Goal: Transaction & Acquisition: Purchase product/service

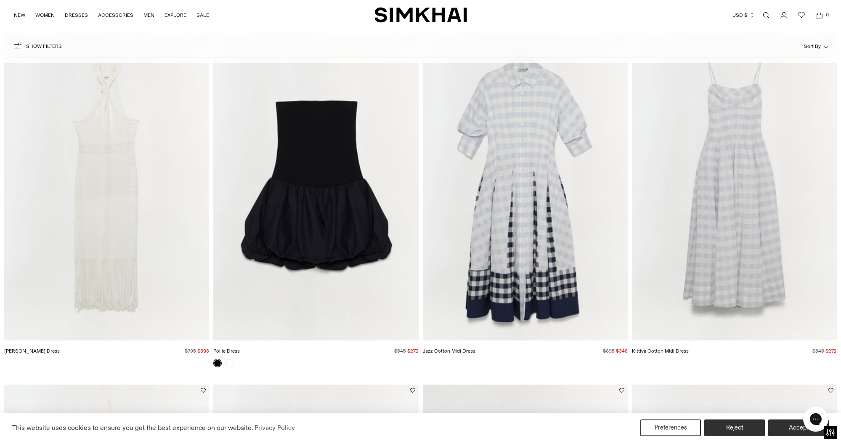
scroll to position [88, 0]
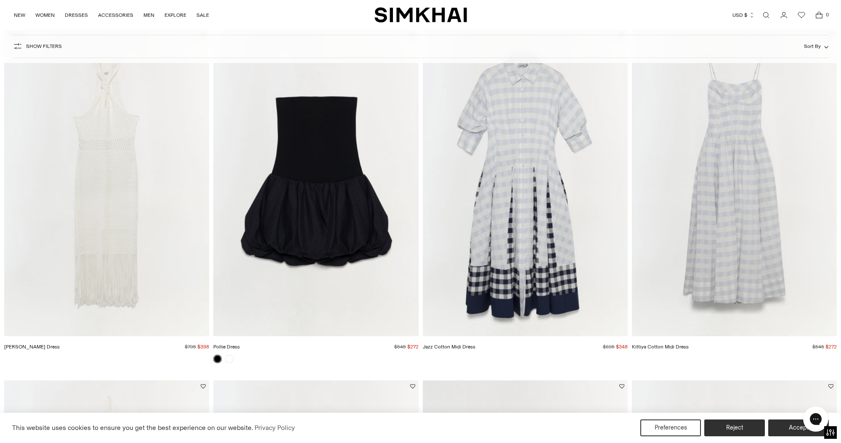
click at [0, 0] on img "Kittiya Cotton Midi Dress" at bounding box center [0, 0] width 0 height 0
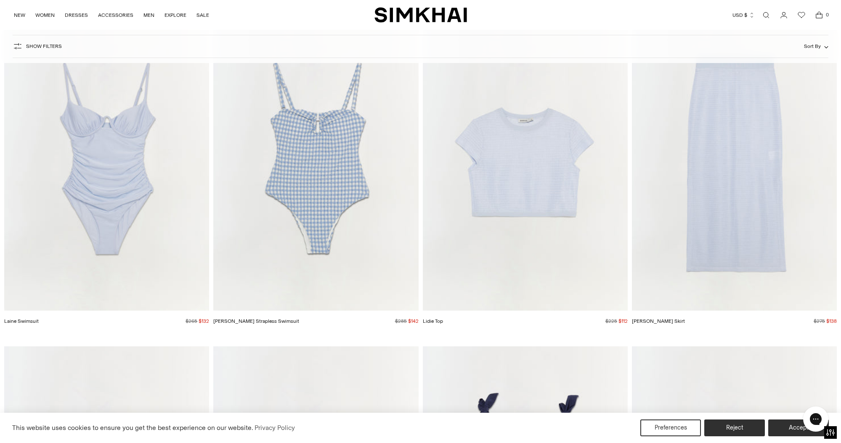
scroll to position [8173, 0]
click at [0, 0] on img "Ottilie Strapless Swimsuit" at bounding box center [0, 0] width 0 height 0
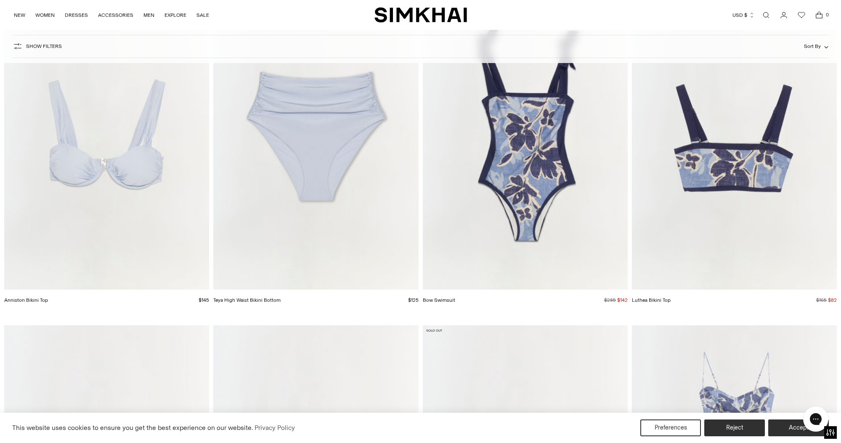
scroll to position [8543, 0]
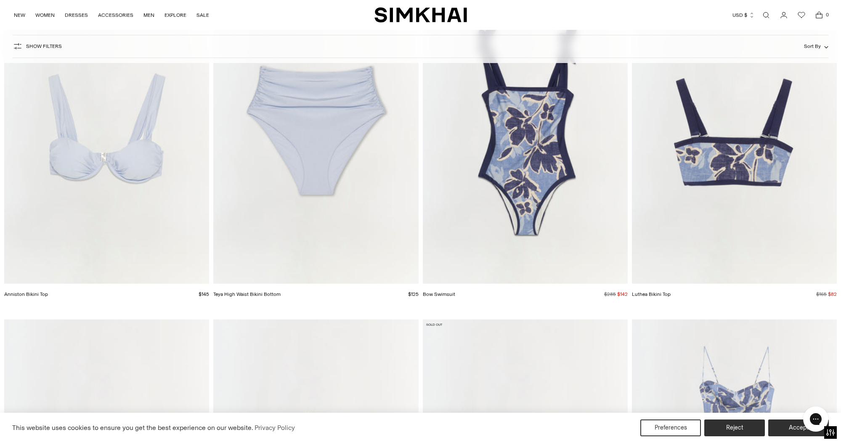
click at [0, 0] on img "Bow Swimsuit" at bounding box center [0, 0] width 0 height 0
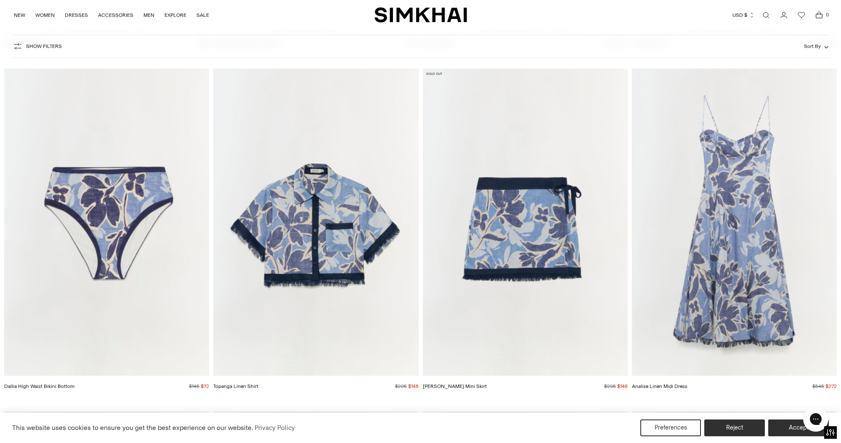
scroll to position [8794, 0]
click at [0, 0] on img "Analise Linen Midi Dress" at bounding box center [0, 0] width 0 height 0
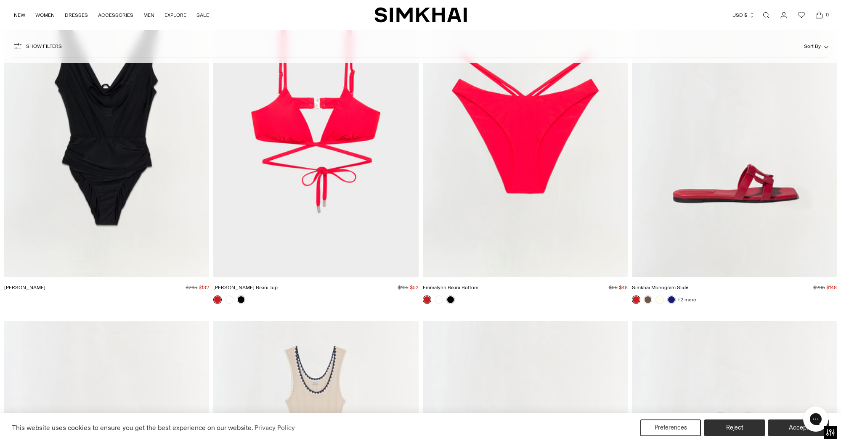
scroll to position [9578, 0]
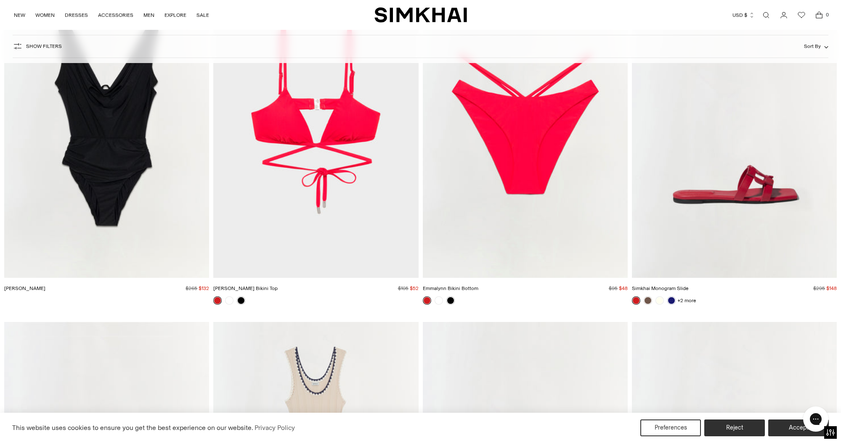
click at [0, 0] on img "Simkhai Monogram Slide" at bounding box center [0, 0] width 0 height 0
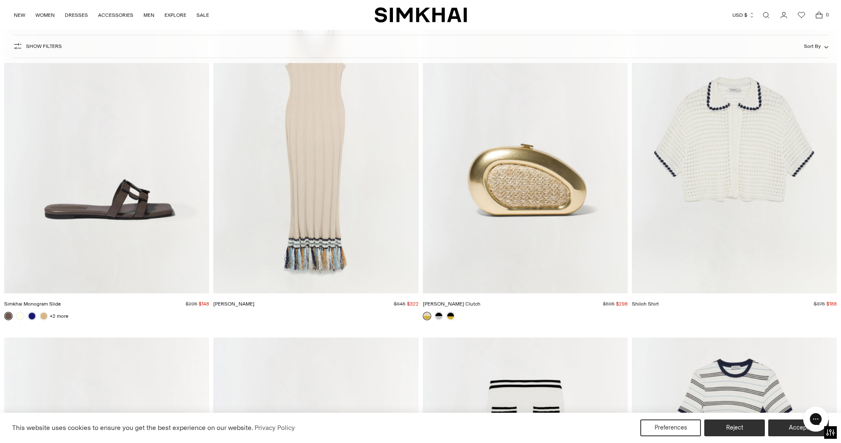
scroll to position [9915, 0]
click at [0, 0] on img "Simkhai Monogram Slide" at bounding box center [0, 0] width 0 height 0
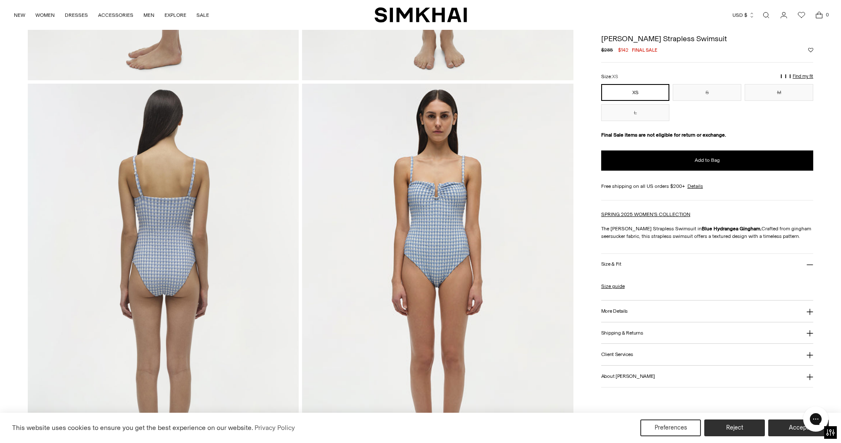
scroll to position [804, 0]
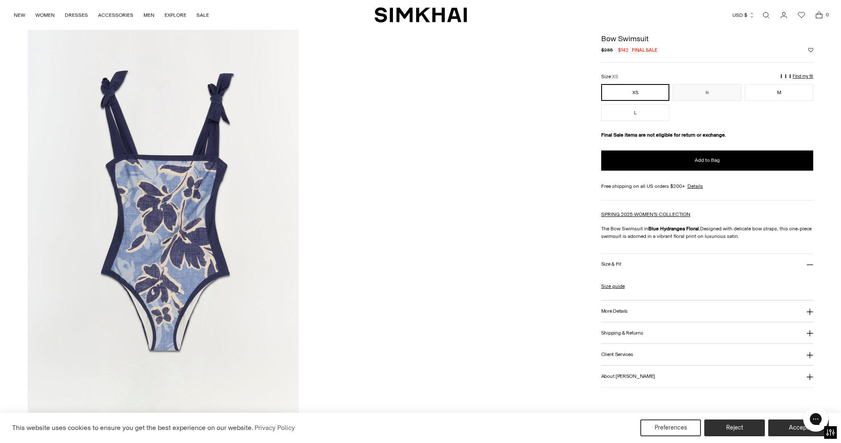
scroll to position [1283, 0]
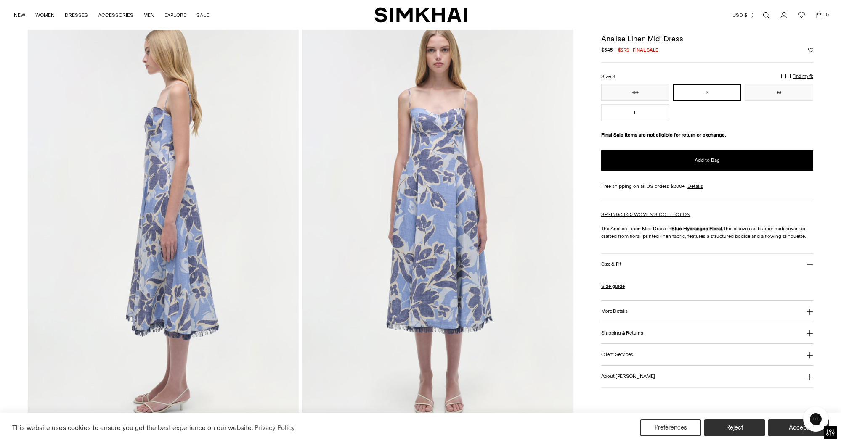
scroll to position [452, 0]
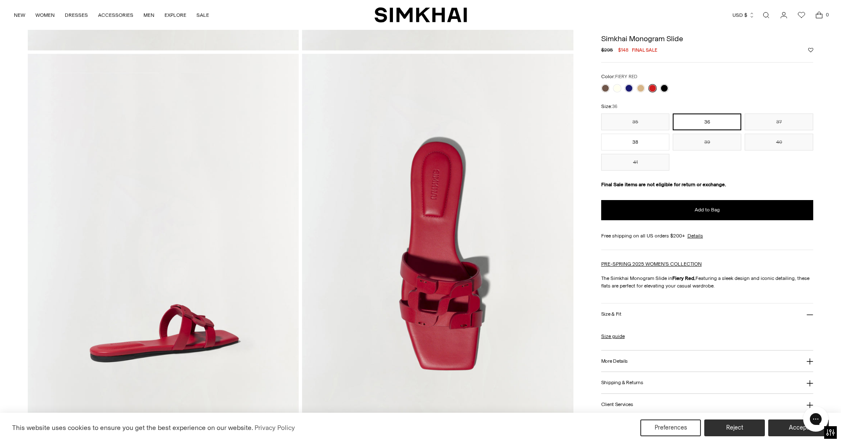
scroll to position [418, 0]
click at [777, 119] on button "37" at bounding box center [778, 122] width 69 height 17
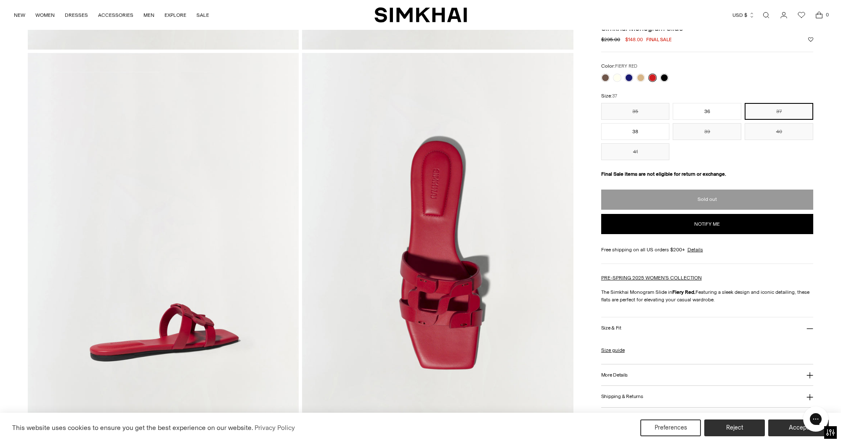
click at [704, 223] on button "Notify me" at bounding box center [707, 224] width 212 height 20
select select "**"
select select "**********"
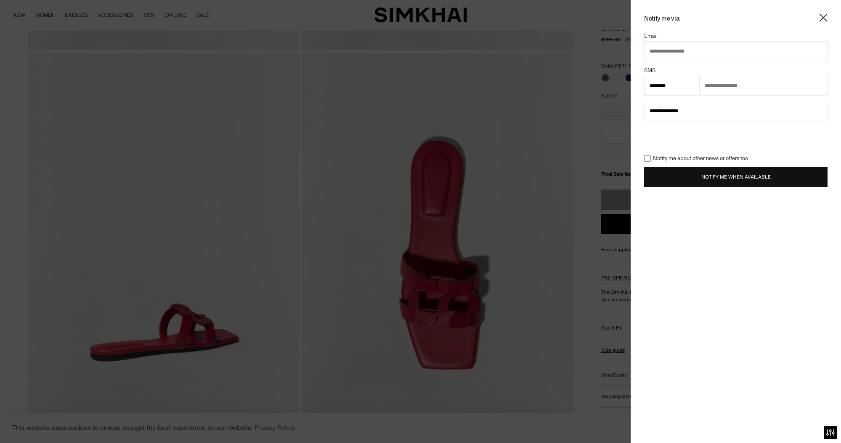
type input "**********"
click at [720, 179] on button "Notify Me When Available" at bounding box center [735, 177] width 183 height 20
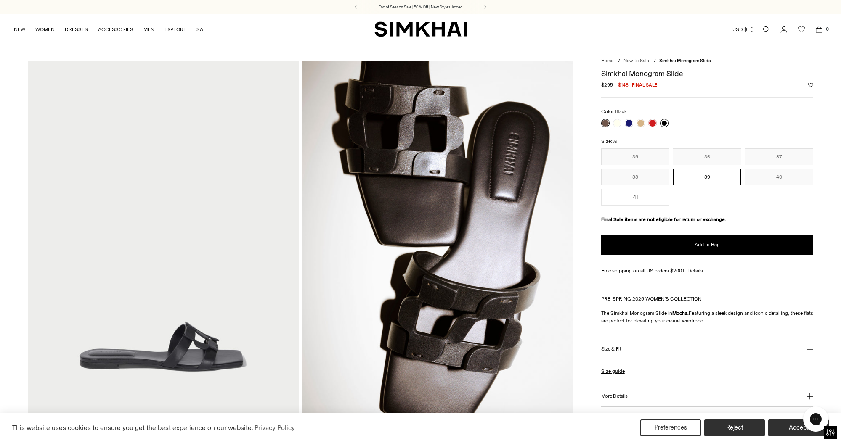
click at [663, 122] on link at bounding box center [664, 123] width 8 height 8
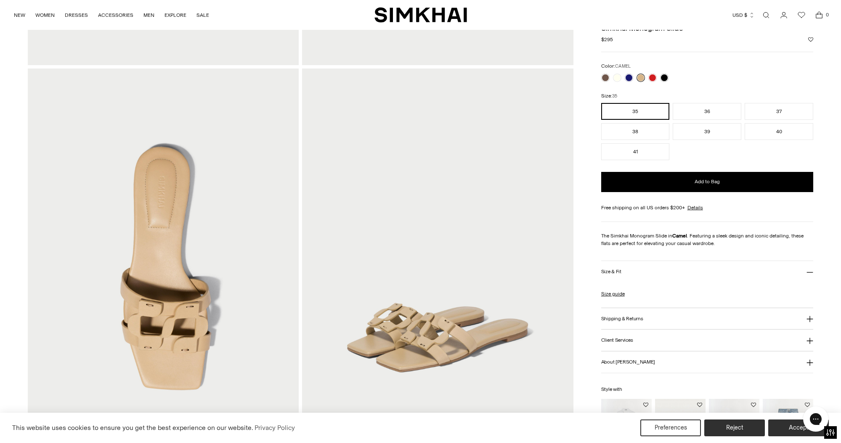
scroll to position [732, 0]
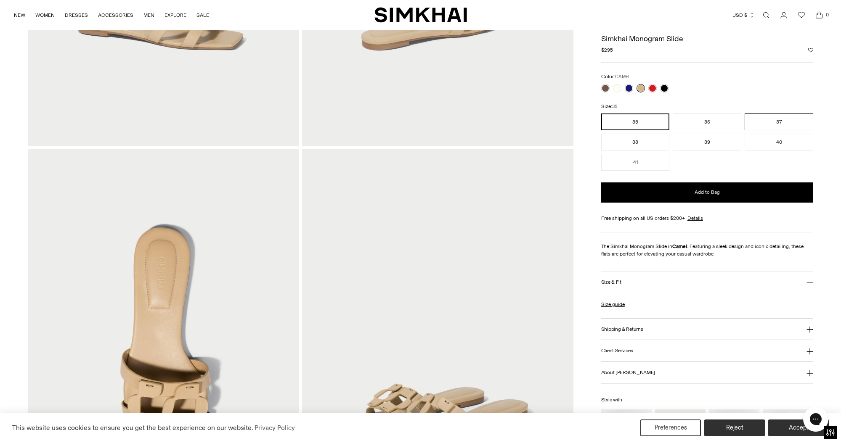
click at [769, 122] on button "37" at bounding box center [778, 122] width 69 height 17
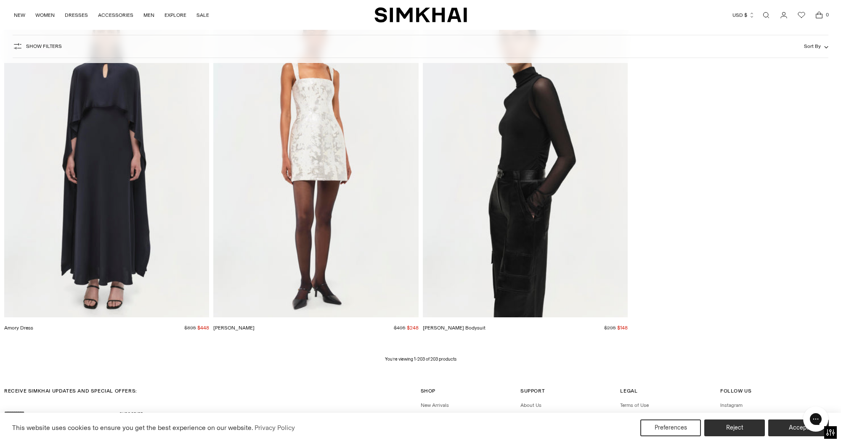
scroll to position [17675, 0]
